Goal: Information Seeking & Learning: Learn about a topic

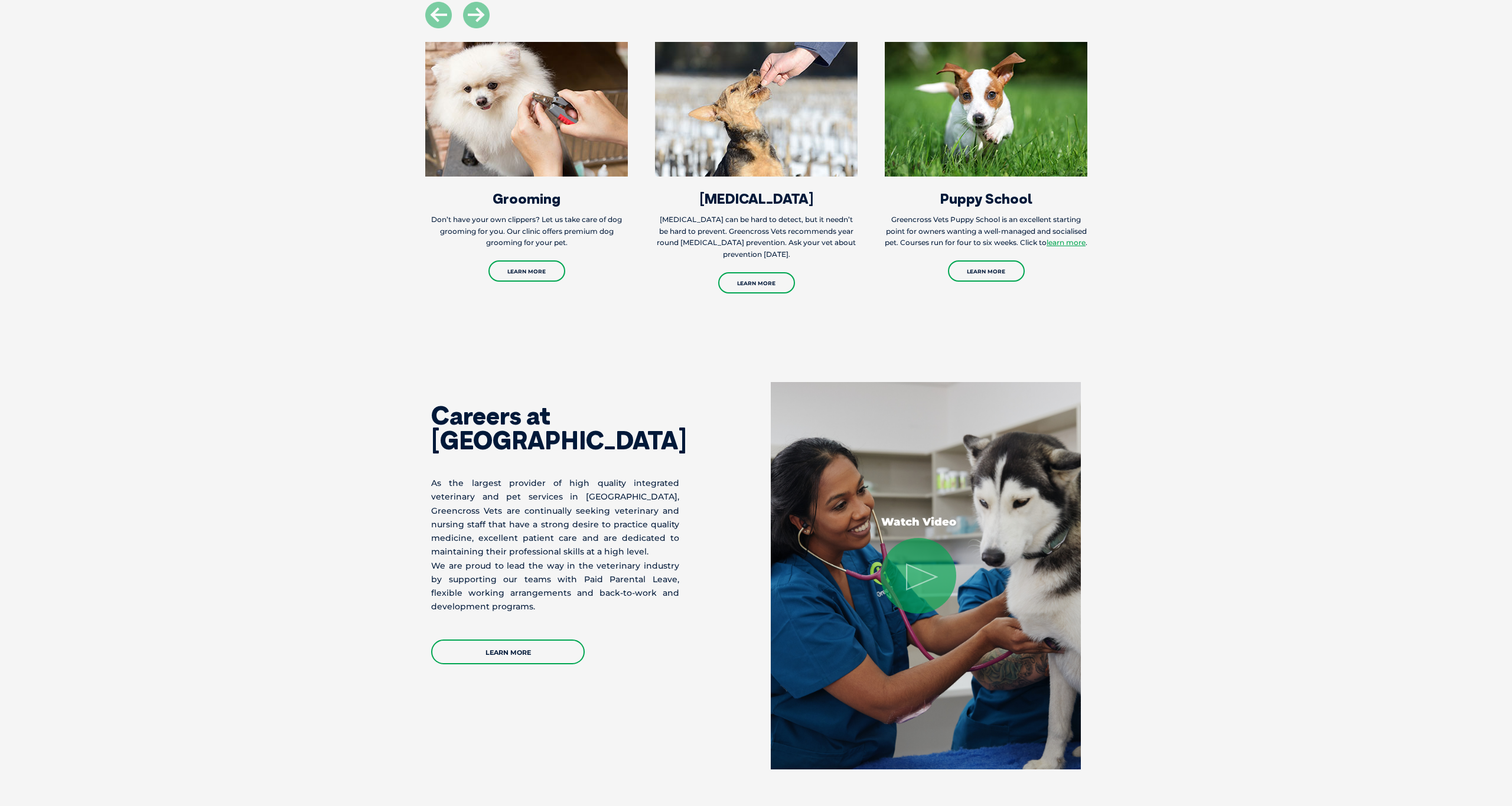
scroll to position [1438, 0]
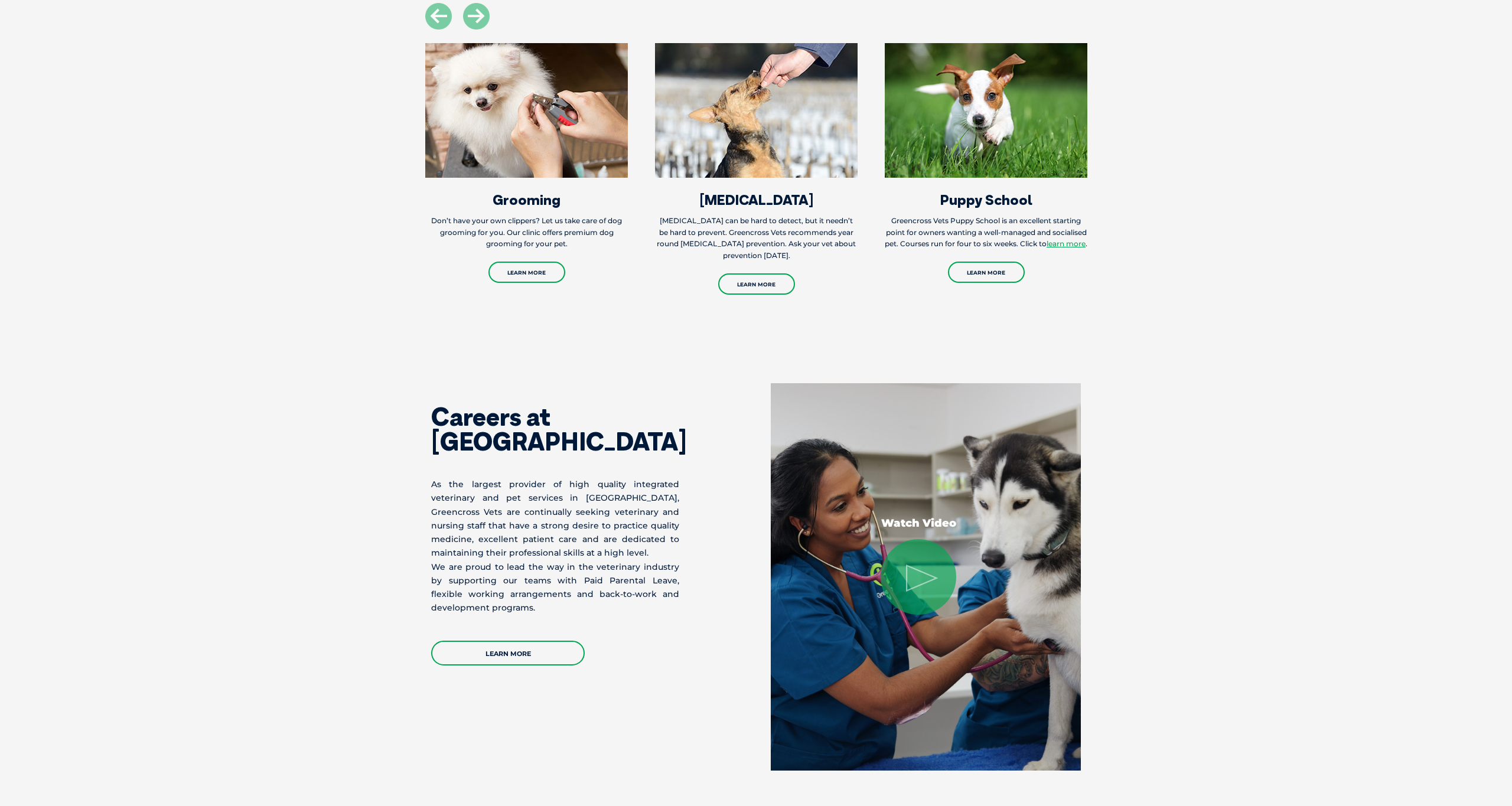
drag, startPoint x: 1133, startPoint y: 345, endPoint x: 1097, endPoint y: 372, distance: 45.0
click at [1133, 345] on section "Careers at Greencross Vets As the largest provider of high quality integrated v…" at bounding box center [756, 577] width 1512 height 482
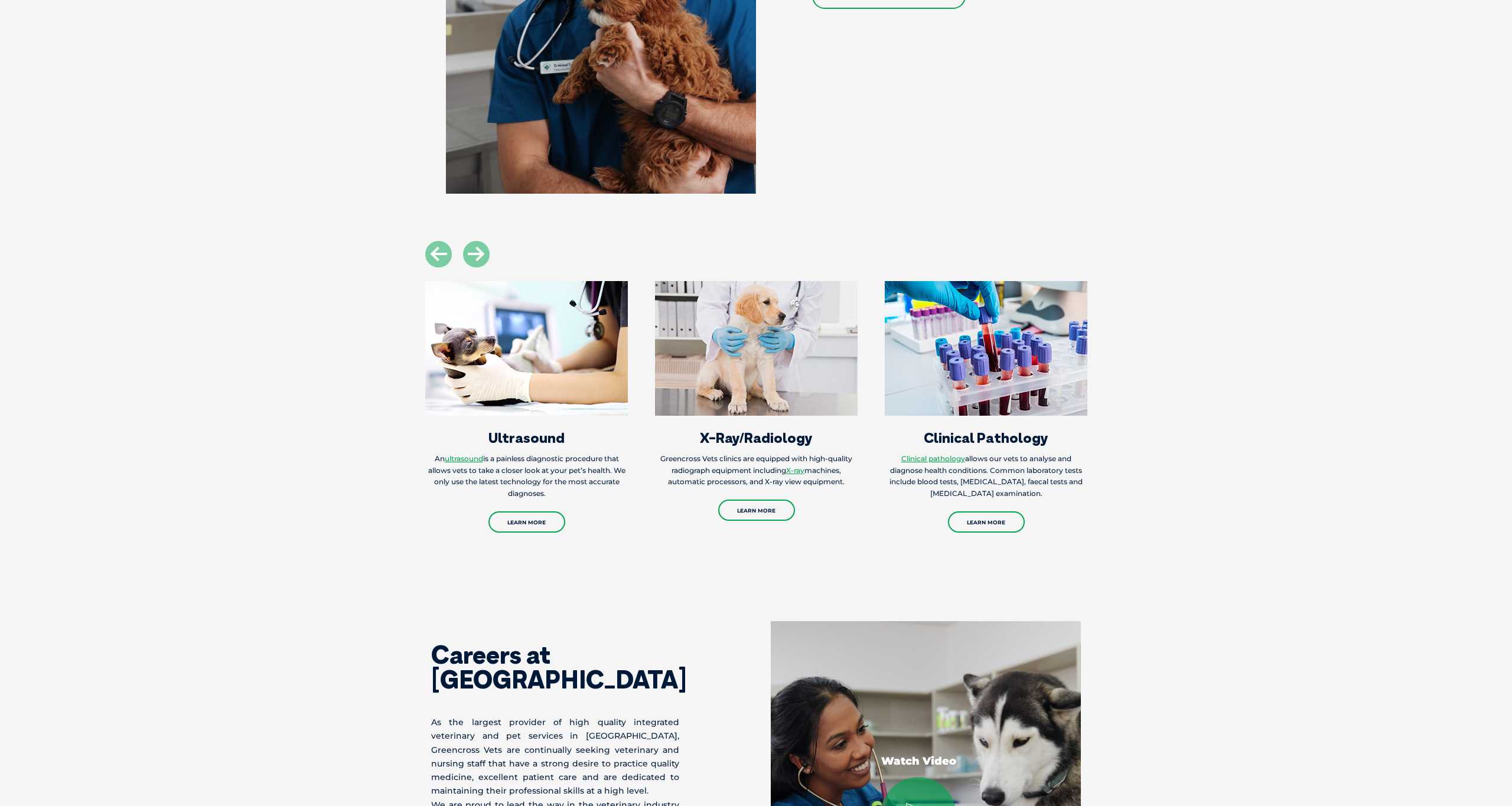
scroll to position [1206, 0]
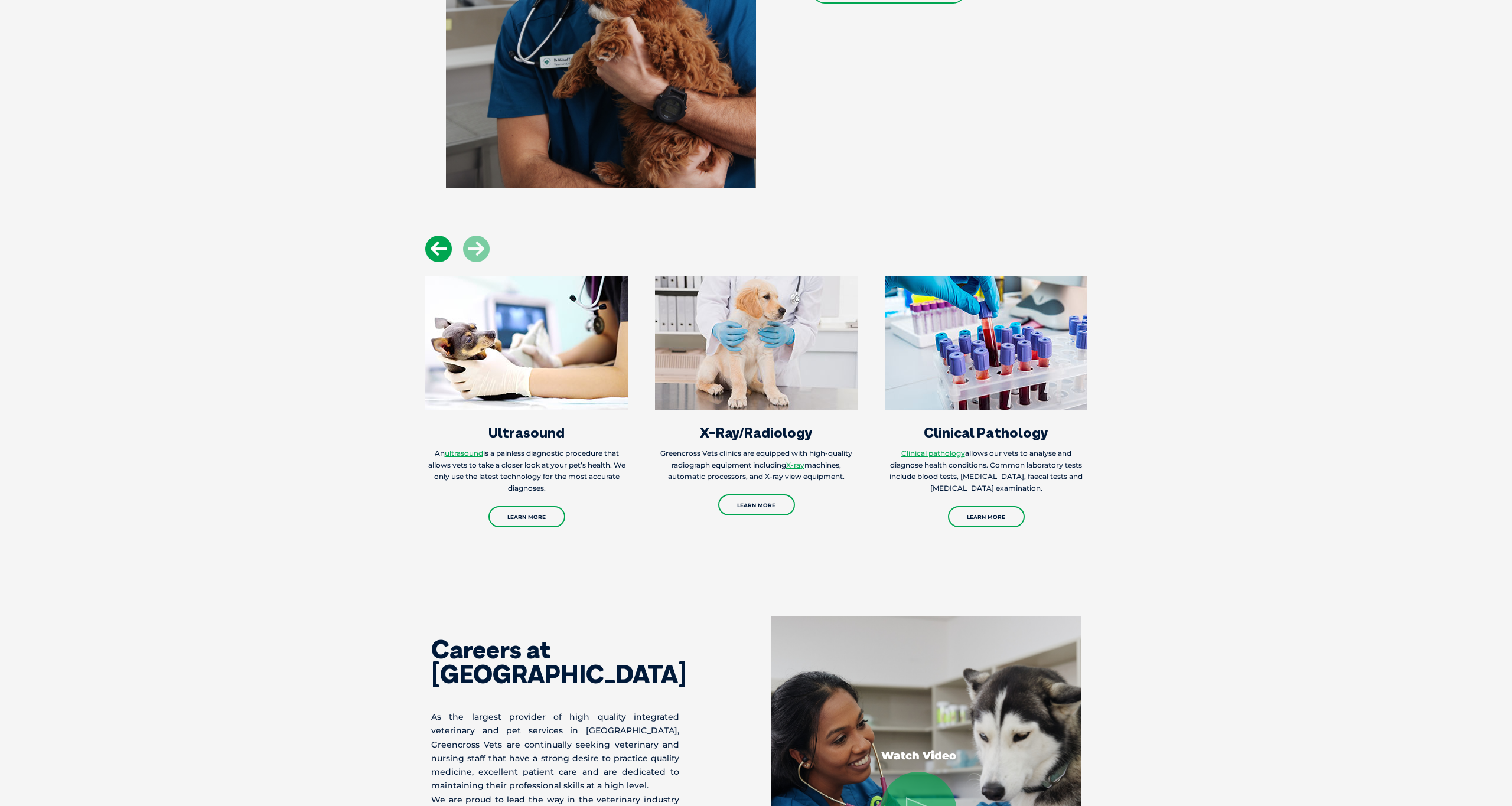
click at [437, 253] on icon at bounding box center [438, 249] width 26 height 26
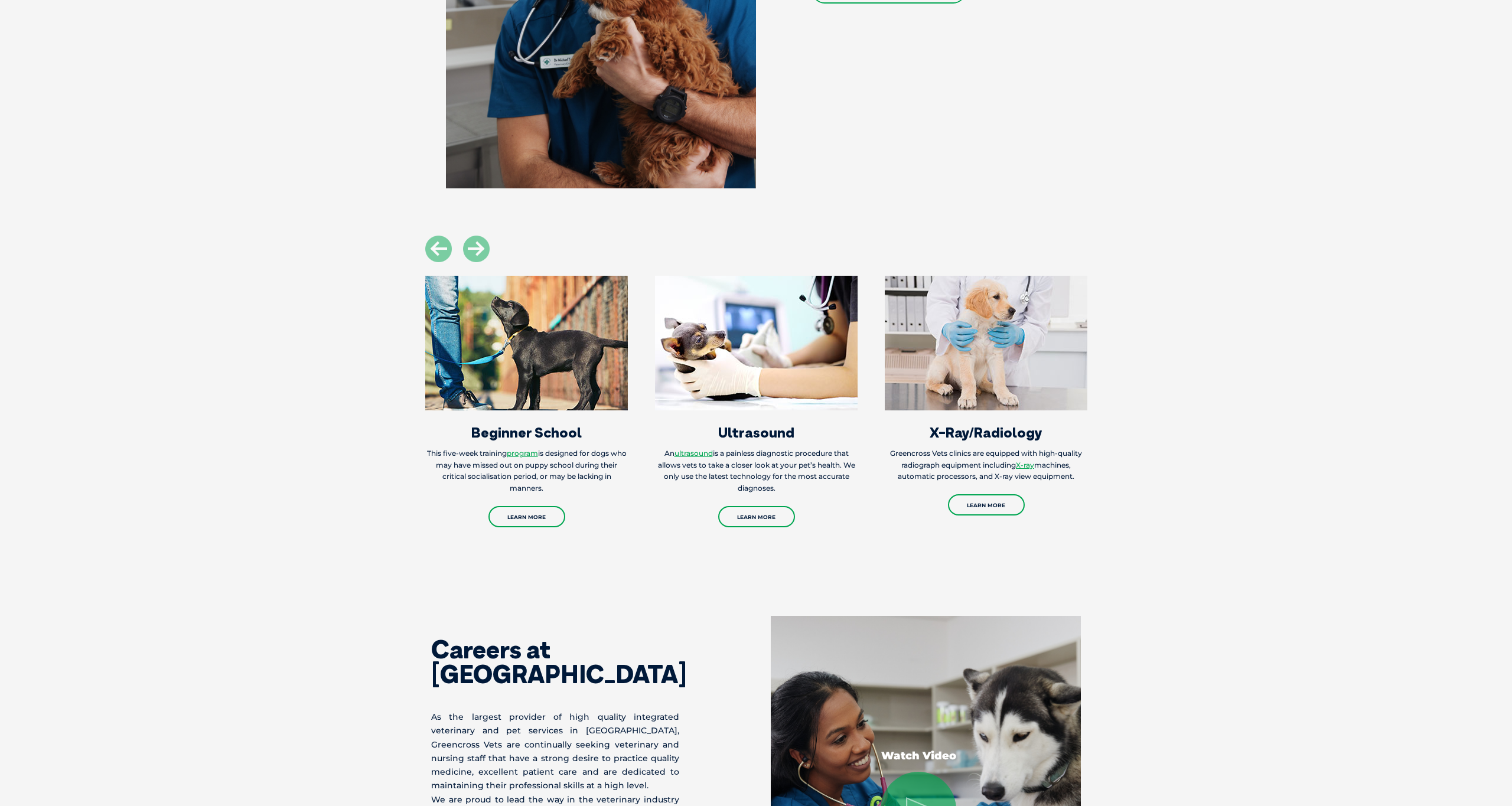
click at [513, 352] on img at bounding box center [526, 343] width 202 height 135
click at [543, 515] on link "Learn More" at bounding box center [527, 517] width 77 height 21
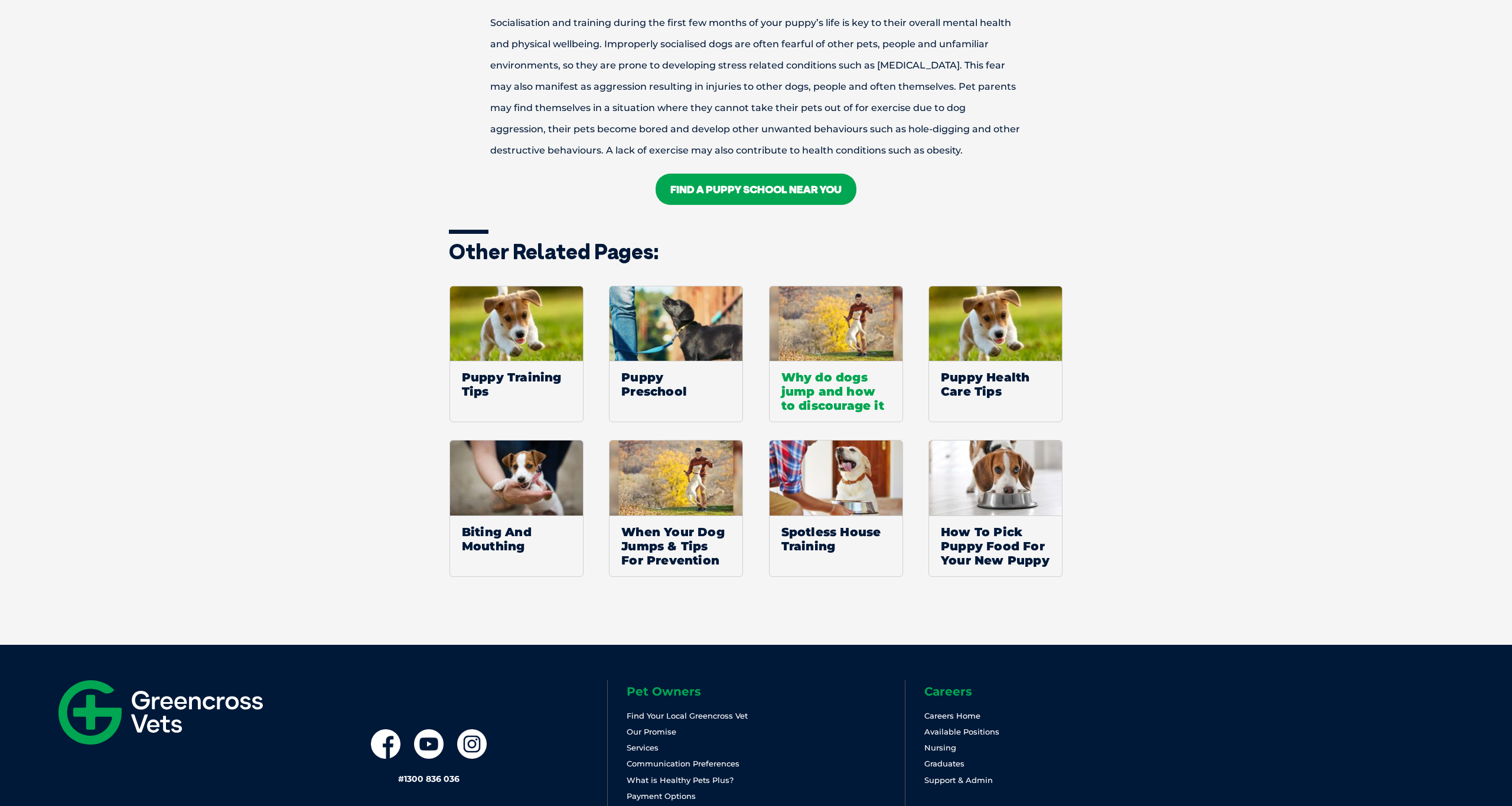
scroll to position [1845, 1]
click at [821, 385] on span "Why do dogs jump and how to discourage it" at bounding box center [836, 391] width 133 height 61
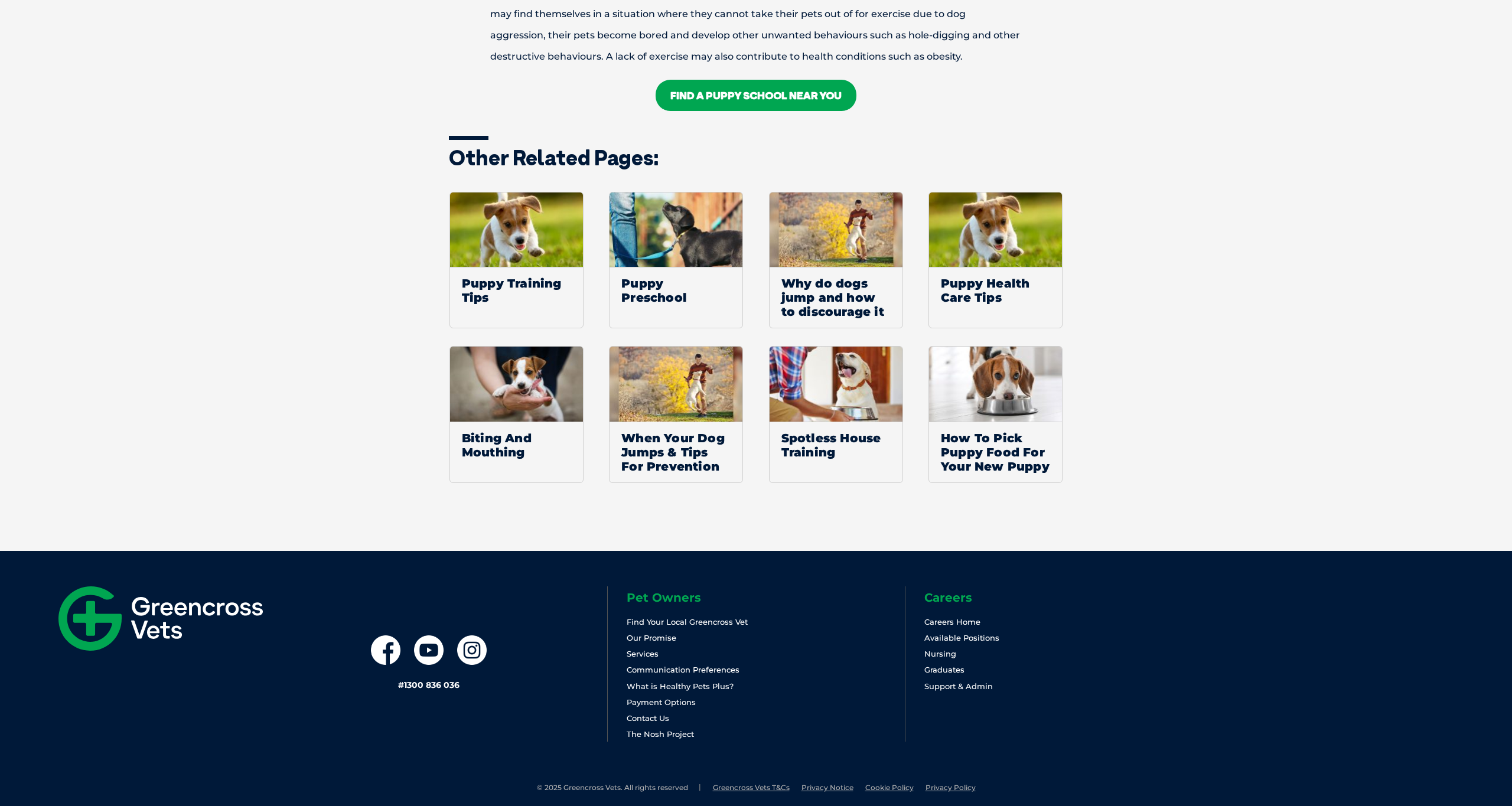
scroll to position [1938, 0]
click at [842, 372] on img at bounding box center [836, 385] width 133 height 75
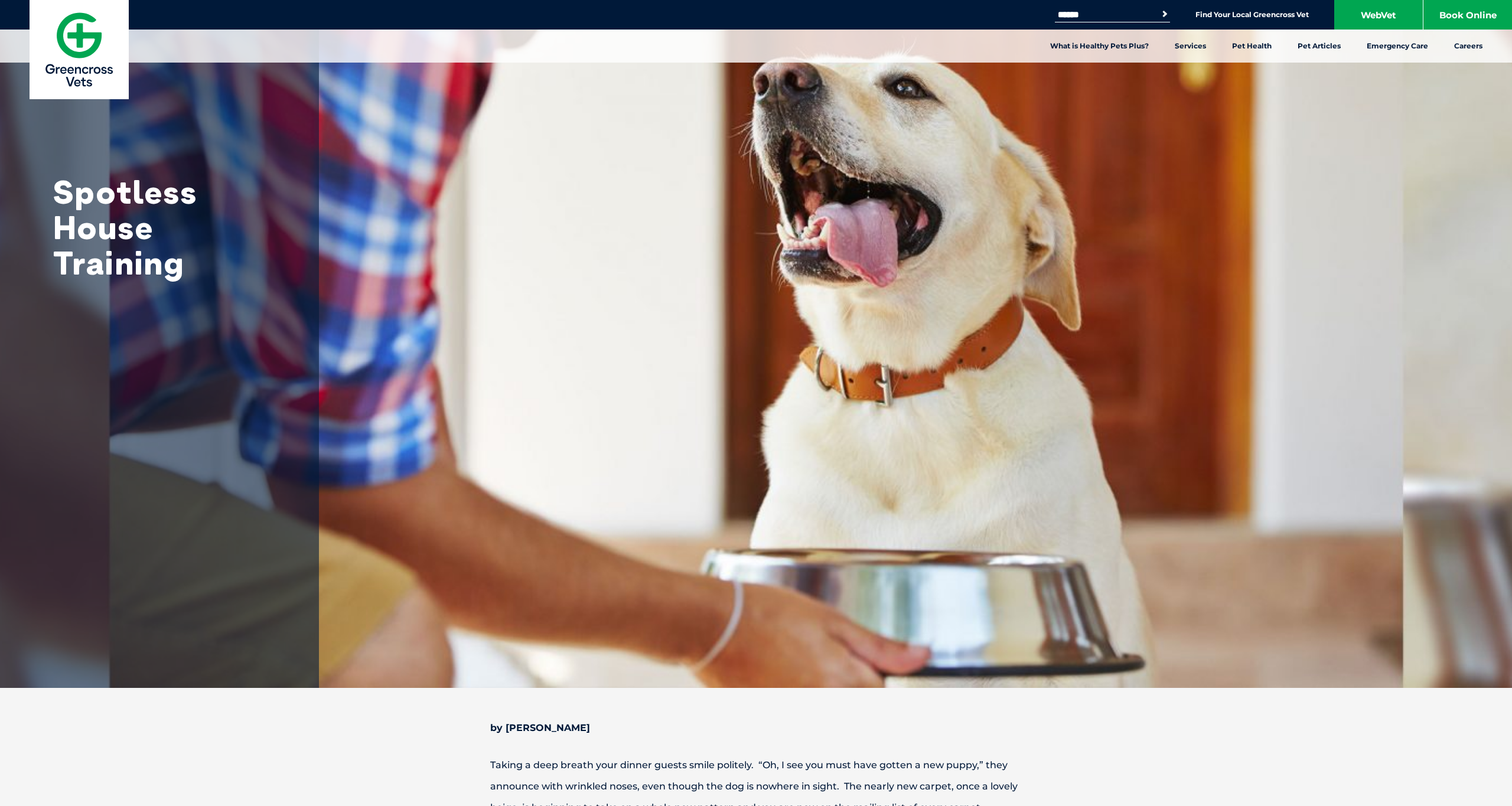
click at [350, 55] on nav "What is Healthy Pets Plus? Services Preventive Care Wellness Dental Checks [MED…" at bounding box center [756, 46] width 1512 height 33
